Goal: Task Accomplishment & Management: Complete application form

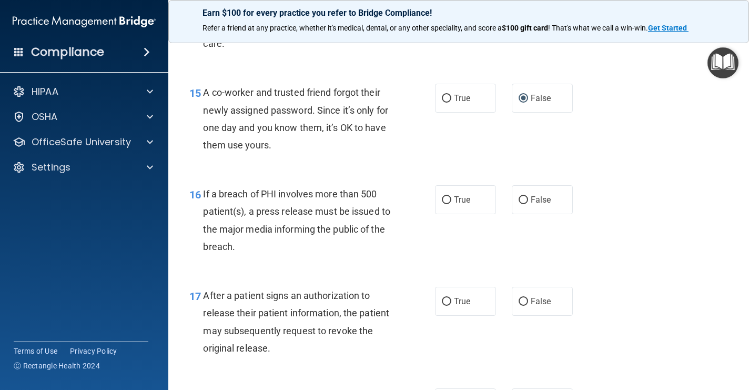
scroll to position [1318, 0]
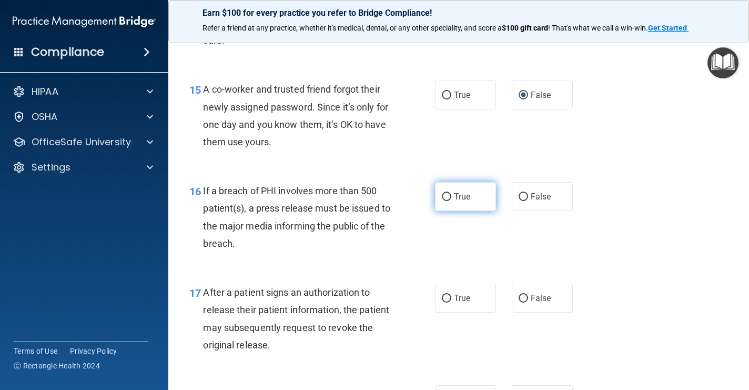
click at [449, 193] on input "True" at bounding box center [446, 197] width 9 height 8
radio input "true"
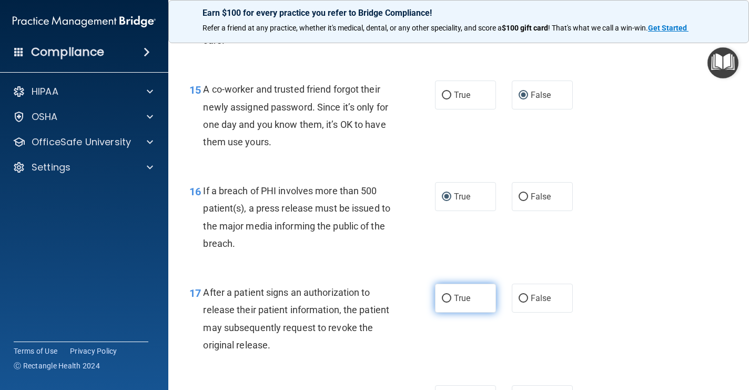
click at [445, 295] on input "True" at bounding box center [446, 299] width 9 height 8
radio input "true"
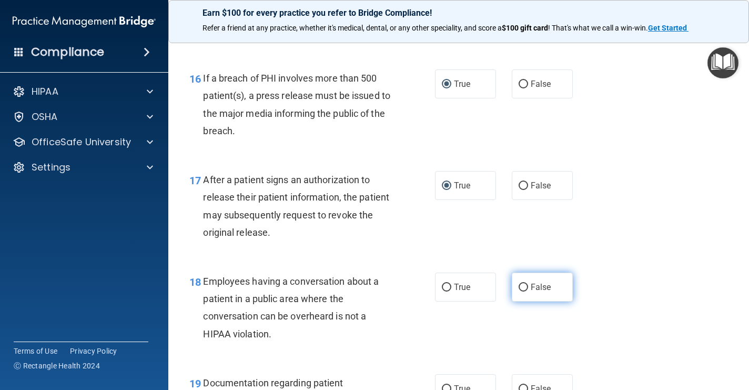
click at [523, 284] on input "False" at bounding box center [523, 288] width 9 height 8
radio input "true"
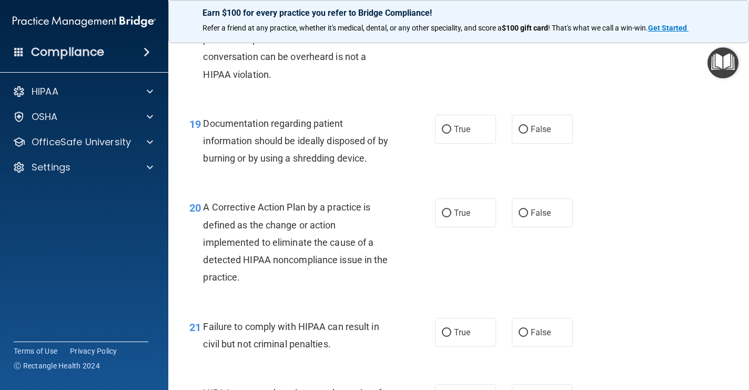
scroll to position [1693, 0]
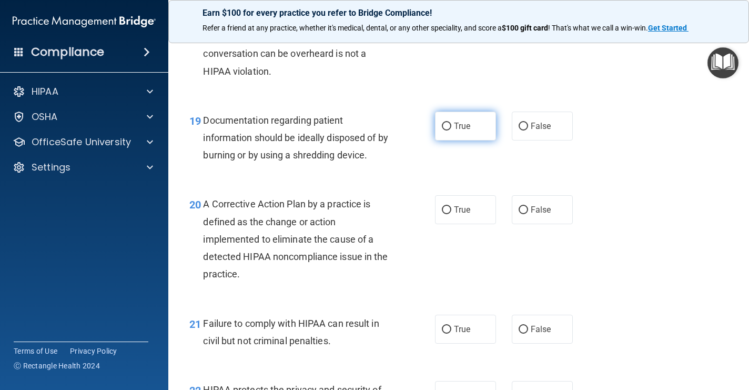
click at [448, 123] on input "True" at bounding box center [446, 127] width 9 height 8
radio input "true"
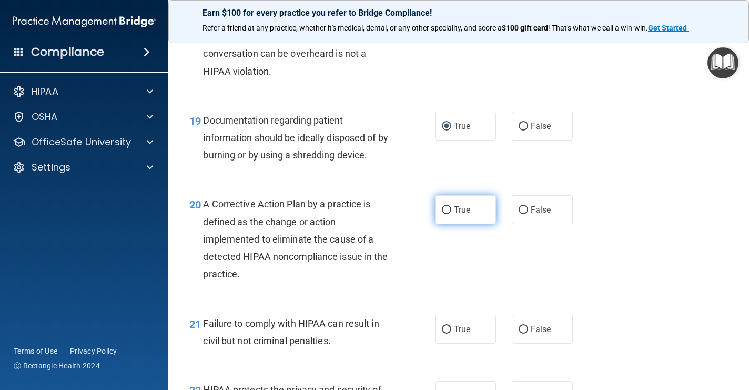
click at [446, 206] on input "True" at bounding box center [446, 210] width 9 height 8
radio input "true"
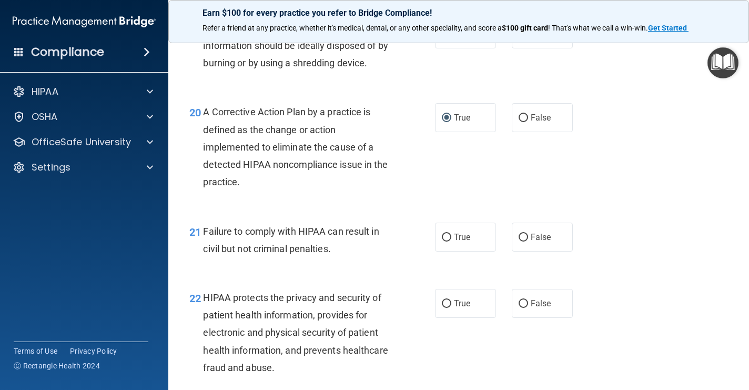
scroll to position [1786, 0]
click at [523, 233] on input "False" at bounding box center [523, 237] width 9 height 8
radio input "true"
click at [523, 299] on input "False" at bounding box center [523, 303] width 9 height 8
radio input "true"
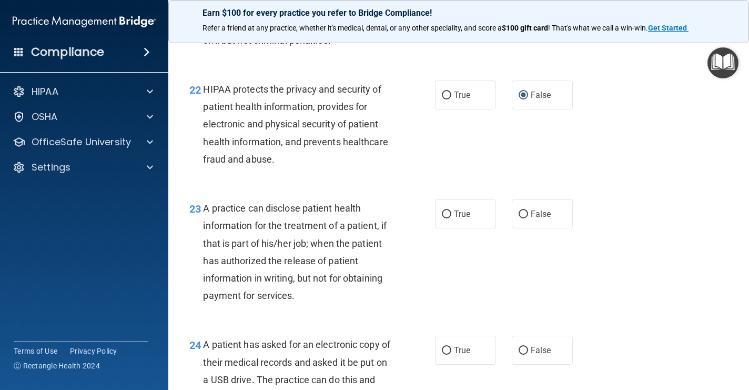
scroll to position [1997, 0]
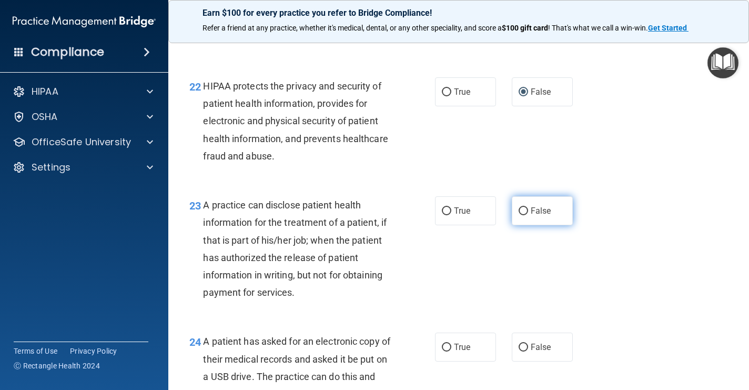
click at [524, 207] on input "False" at bounding box center [523, 211] width 9 height 8
radio input "true"
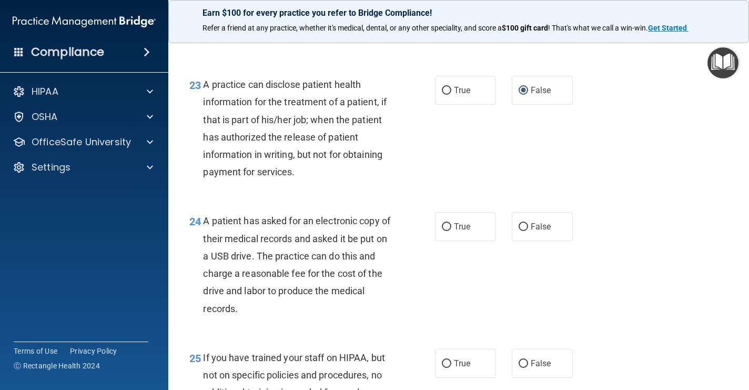
scroll to position [2147, 0]
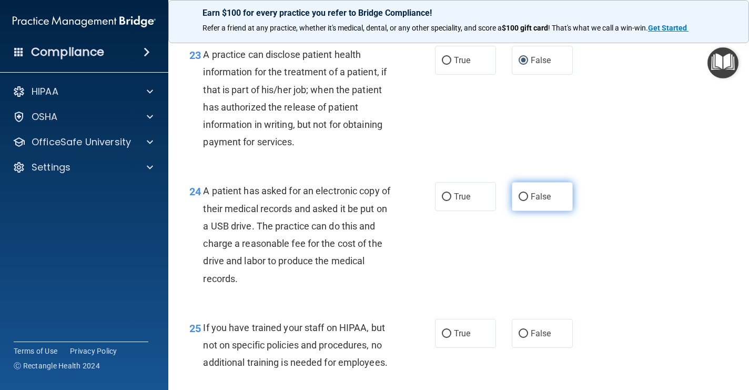
click at [526, 193] on input "False" at bounding box center [523, 197] width 9 height 8
radio input "true"
click at [447, 193] on input "True" at bounding box center [446, 197] width 9 height 8
radio input "true"
radio input "false"
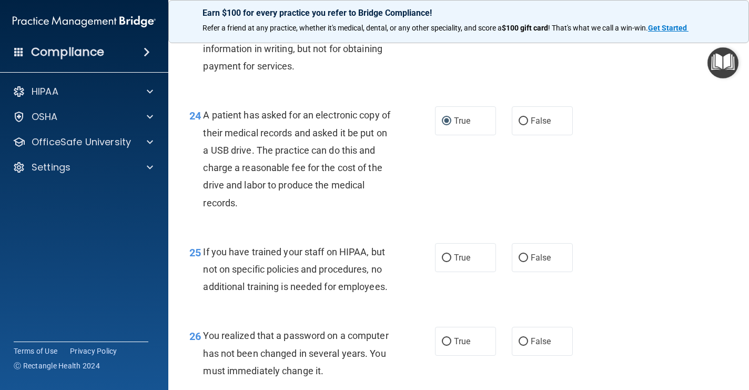
scroll to position [2225, 0]
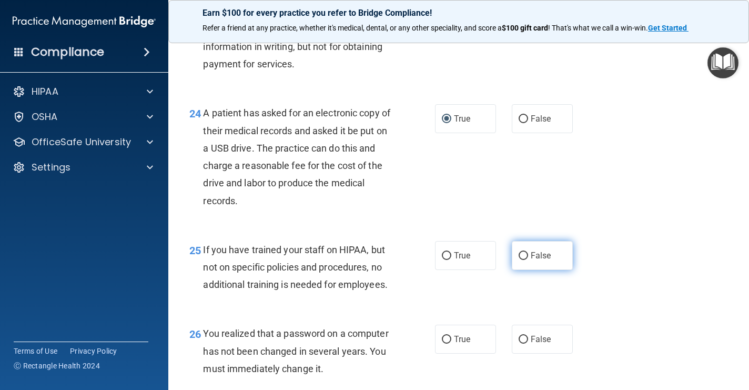
click at [523, 252] on input "False" at bounding box center [523, 256] width 9 height 8
radio input "true"
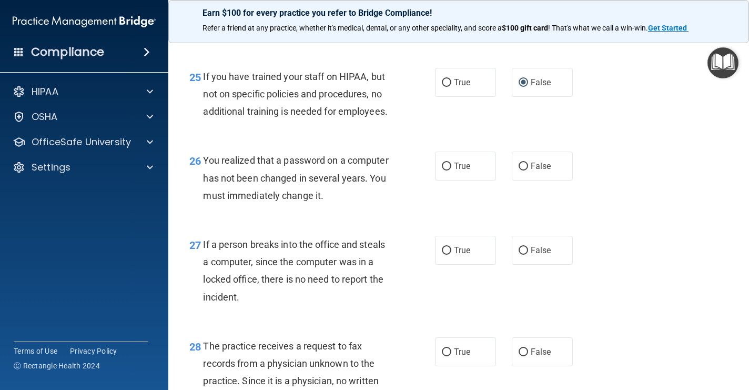
scroll to position [2400, 0]
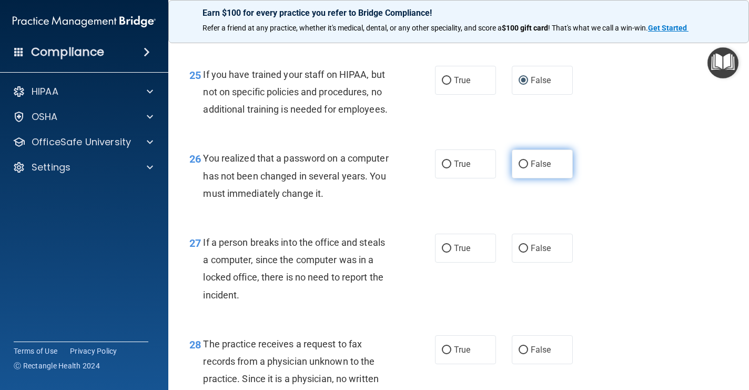
click at [530, 151] on label "False" at bounding box center [542, 163] width 61 height 29
click at [528, 160] on input "False" at bounding box center [523, 164] width 9 height 8
radio input "true"
click at [525, 245] on input "False" at bounding box center [523, 249] width 9 height 8
radio input "true"
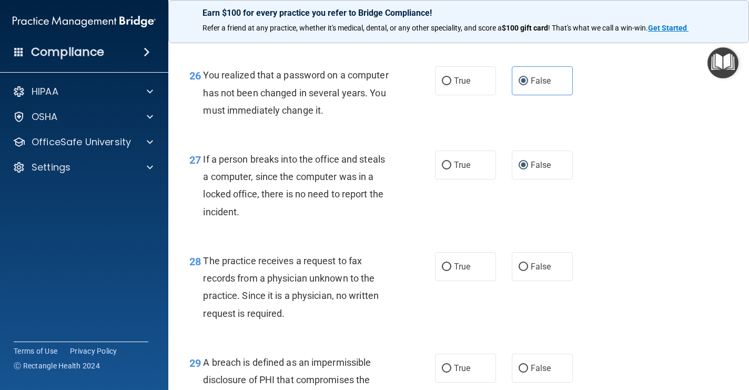
scroll to position [2486, 0]
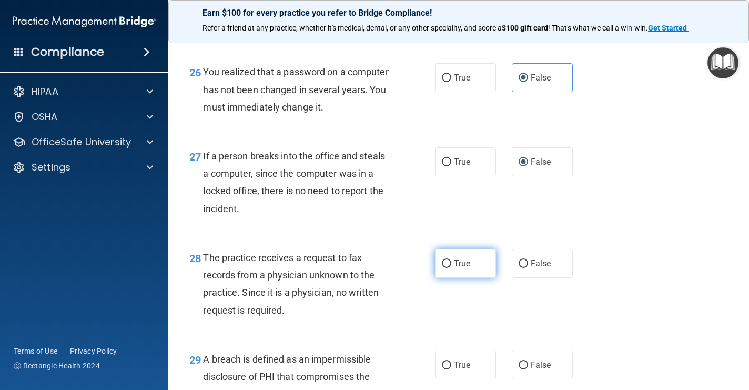
click at [445, 260] on input "True" at bounding box center [446, 264] width 9 height 8
radio input "true"
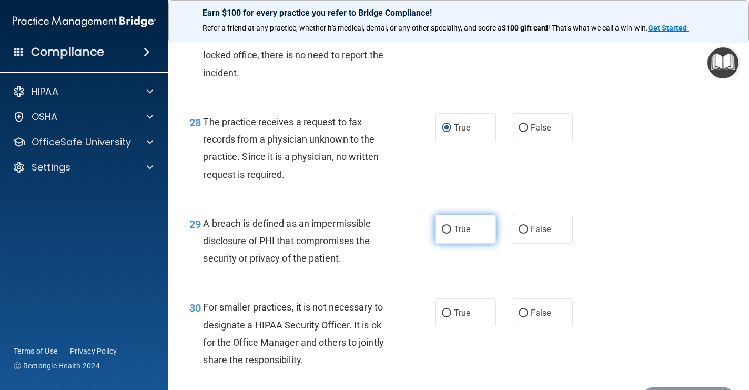
scroll to position [2674, 0]
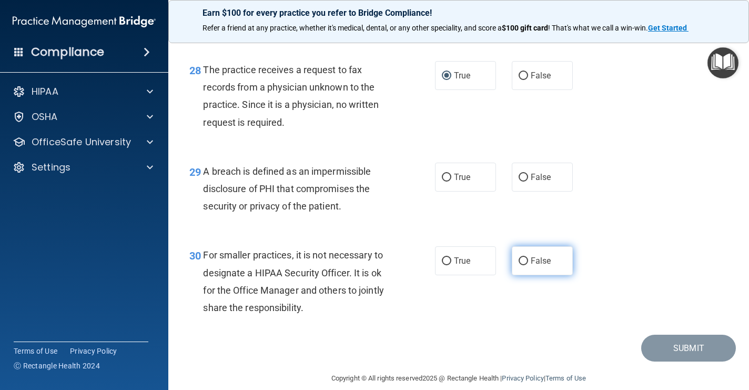
click at [527, 257] on input "False" at bounding box center [523, 261] width 9 height 8
radio input "true"
click at [448, 174] on input "True" at bounding box center [446, 178] width 9 height 8
radio input "true"
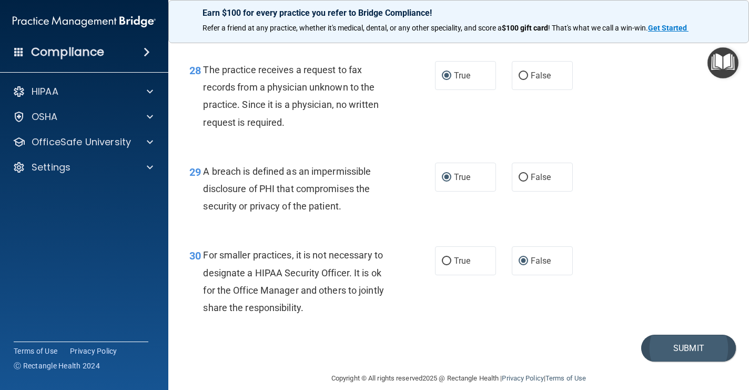
click at [701, 336] on button "Submit" at bounding box center [688, 348] width 95 height 27
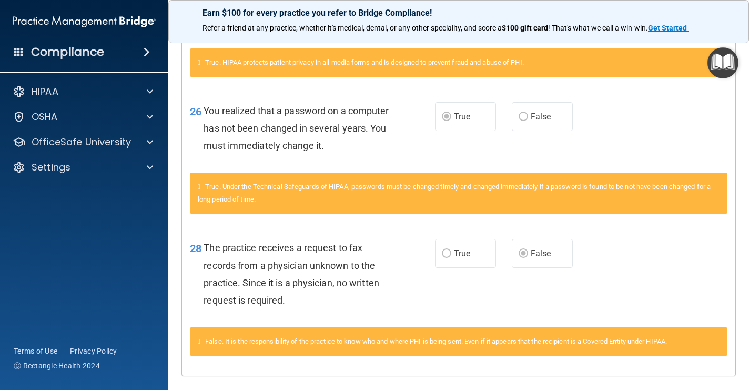
scroll to position [797, 0]
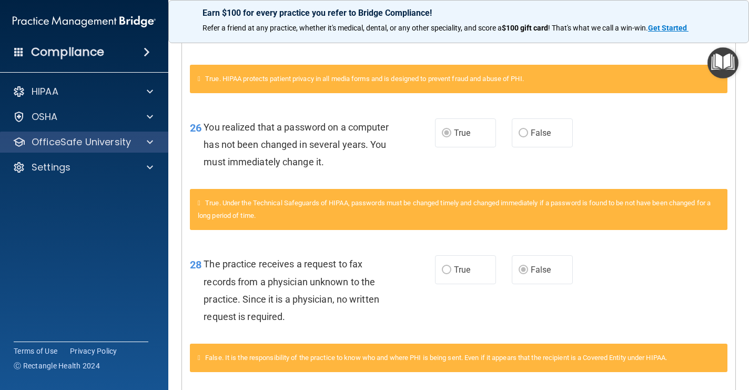
click at [100, 138] on p "OfficeSafe University" at bounding box center [81, 142] width 99 height 13
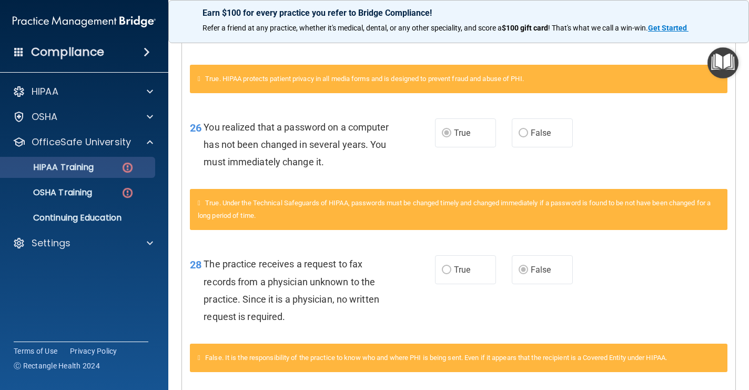
click at [82, 173] on link "HIPAA Training" at bounding box center [72, 167] width 166 height 21
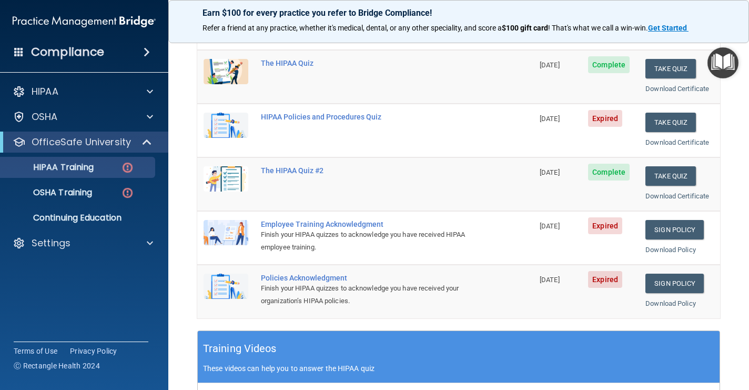
scroll to position [135, 0]
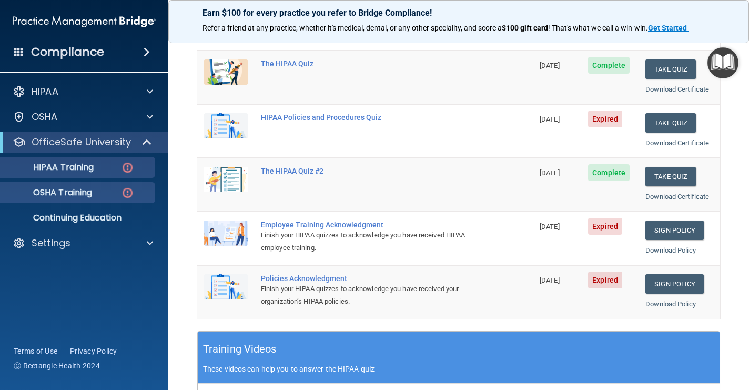
click at [71, 188] on p "OSHA Training" at bounding box center [49, 192] width 85 height 11
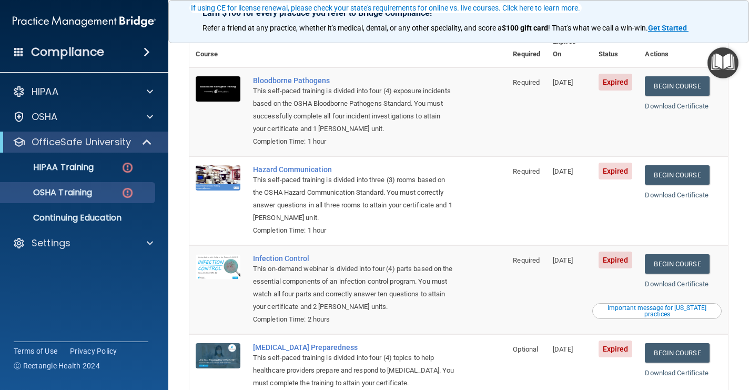
scroll to position [135, 0]
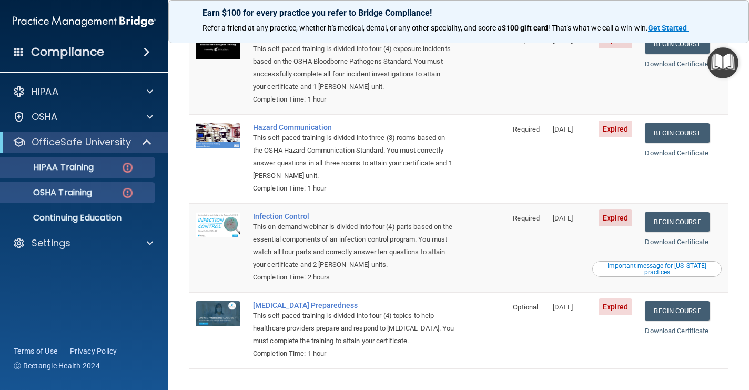
click at [56, 166] on p "HIPAA Training" at bounding box center [50, 167] width 87 height 11
